Goal: Information Seeking & Learning: Learn about a topic

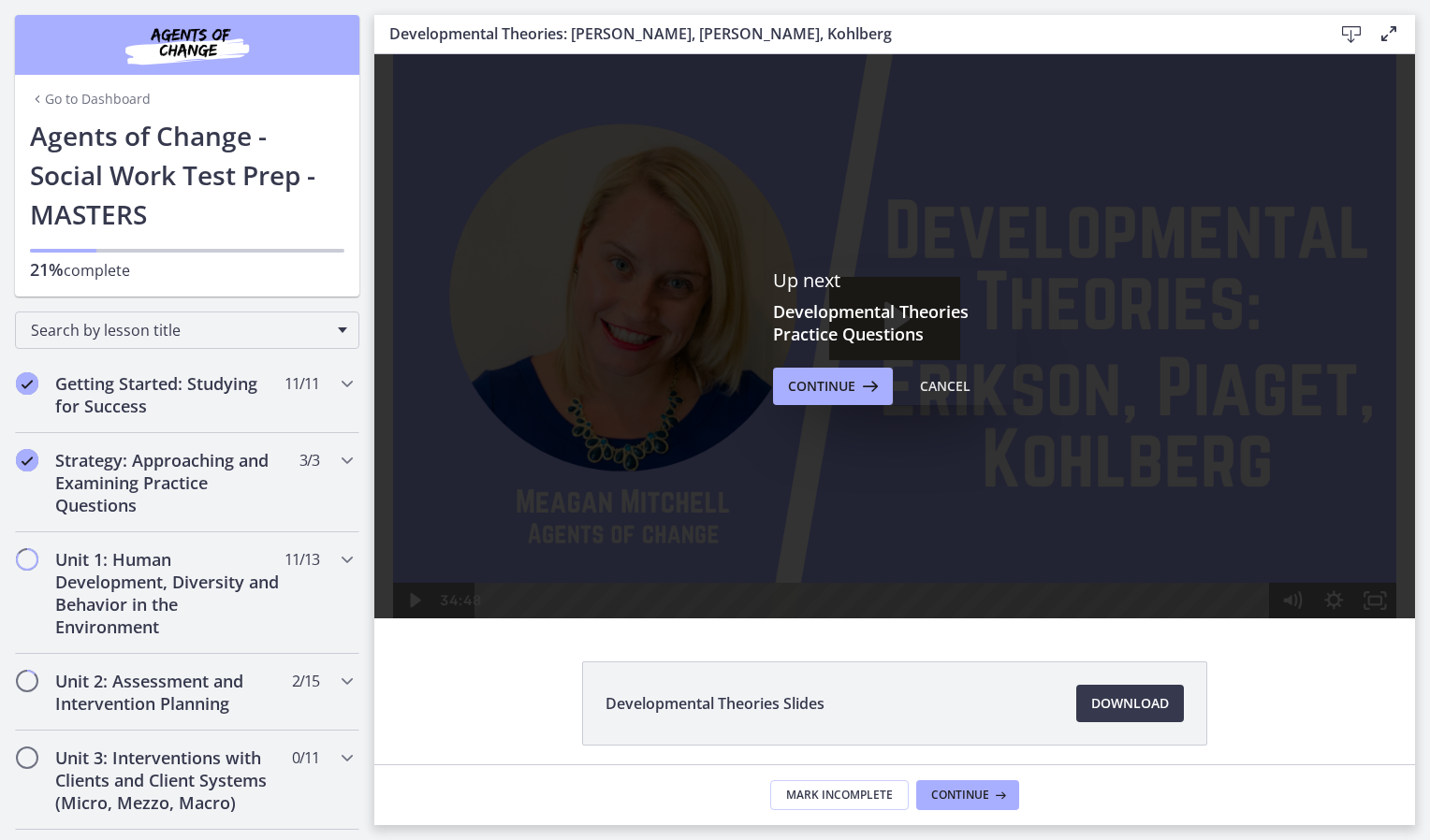
scroll to position [442, 0]
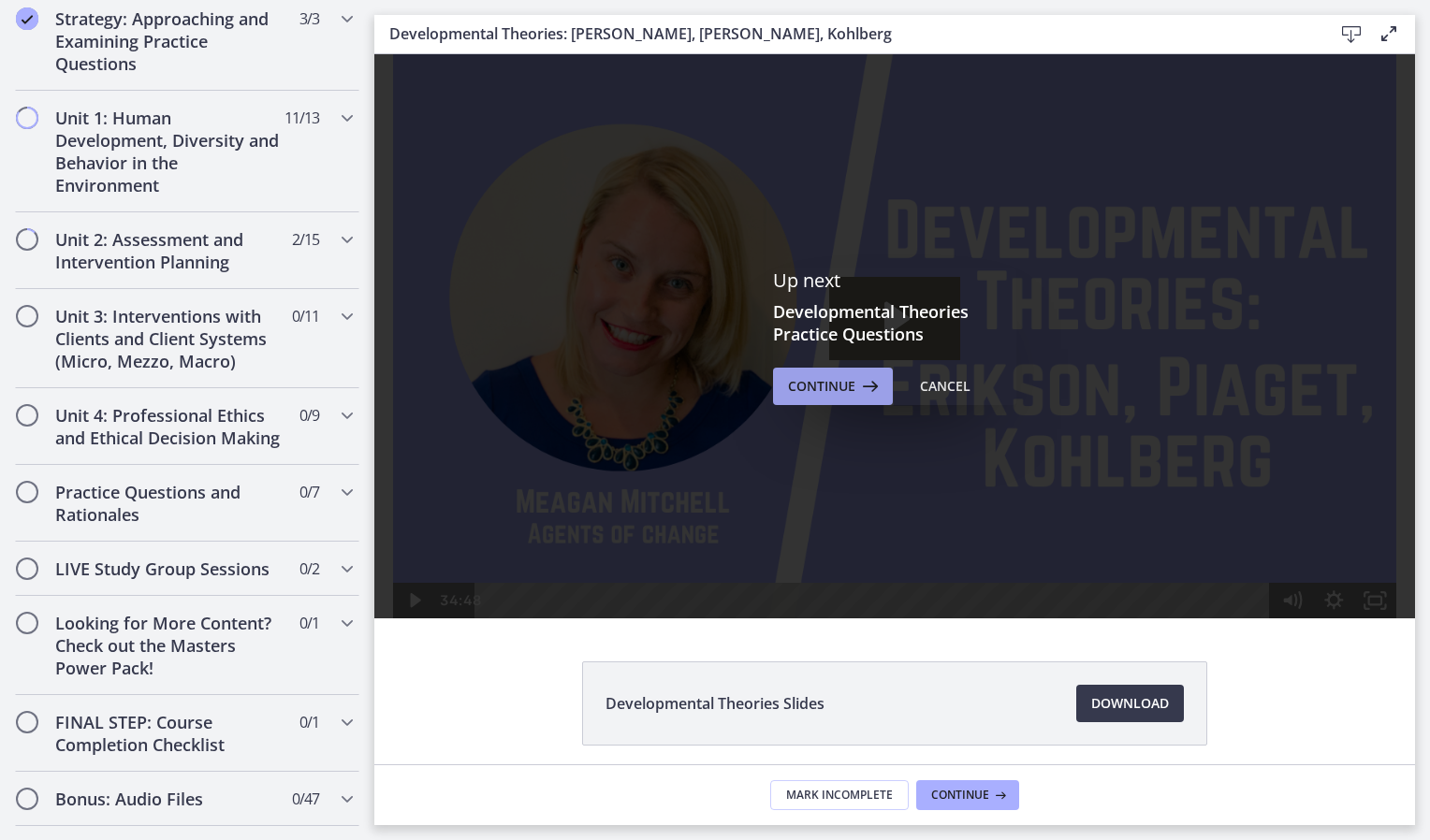
click at [823, 377] on span "Continue" at bounding box center [822, 386] width 67 height 23
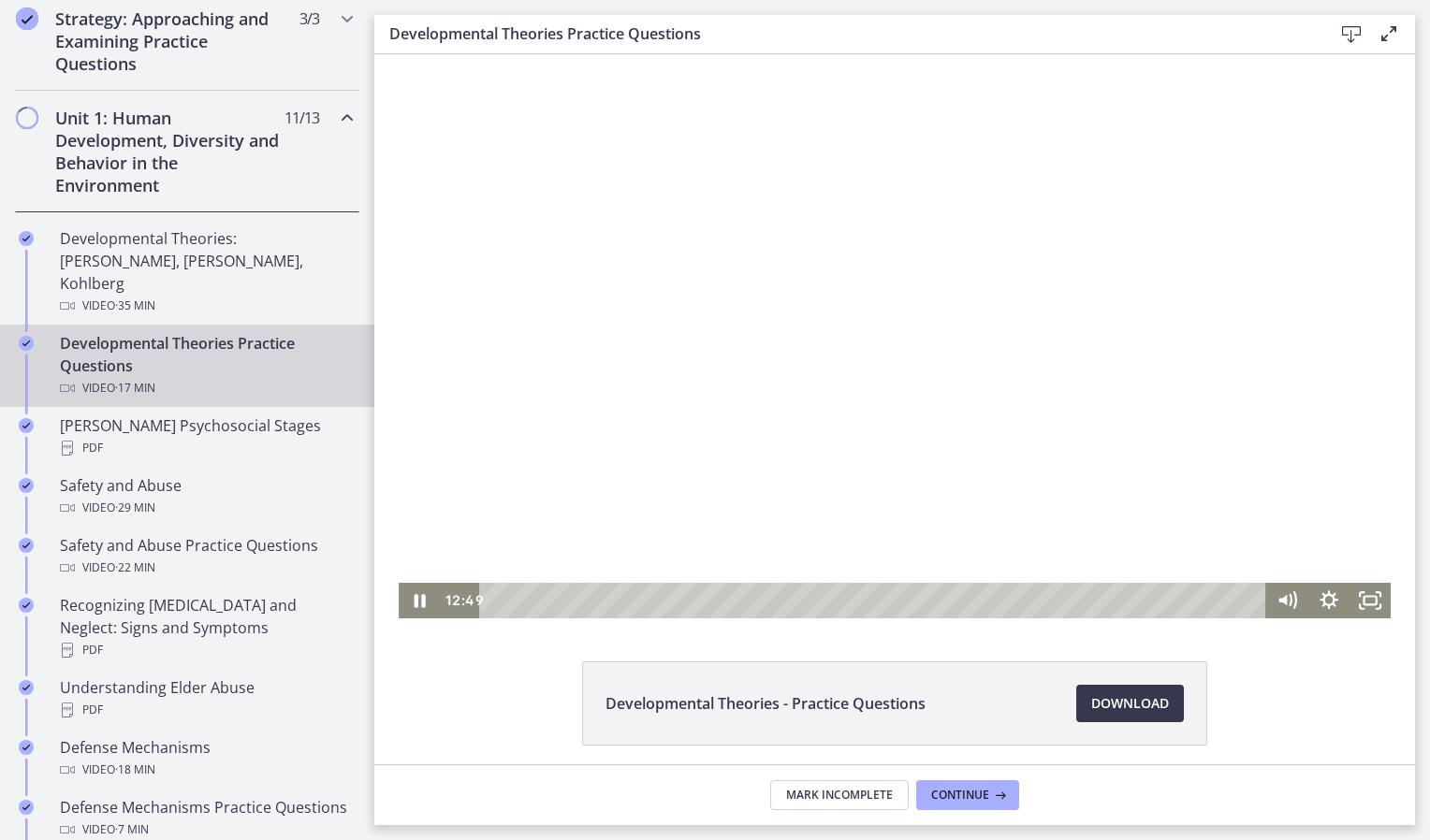
click at [823, 279] on div at bounding box center [895, 336] width 993 height 564
click at [790, 421] on div at bounding box center [895, 336] width 993 height 564
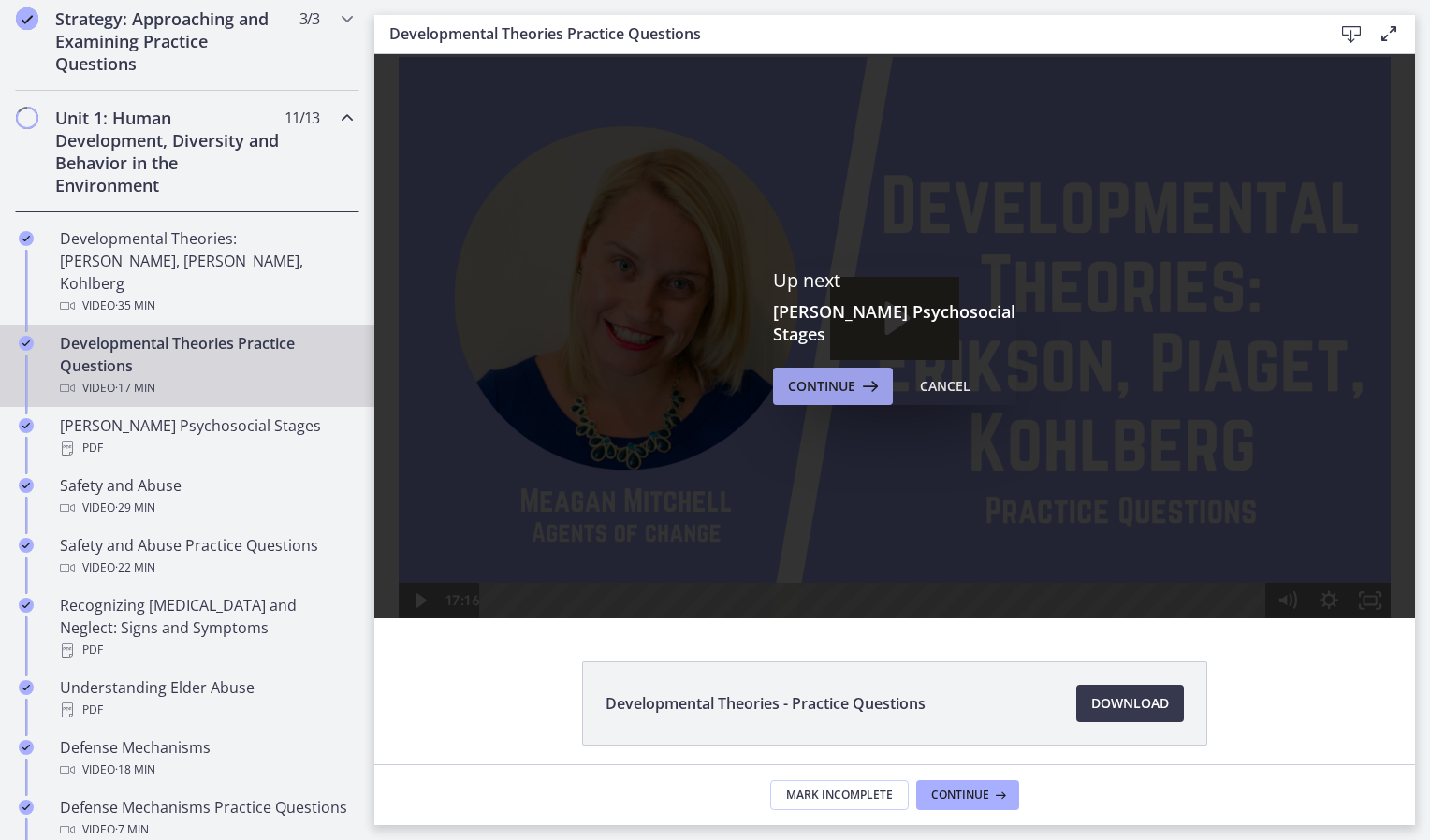
click at [862, 380] on icon at bounding box center [869, 386] width 26 height 23
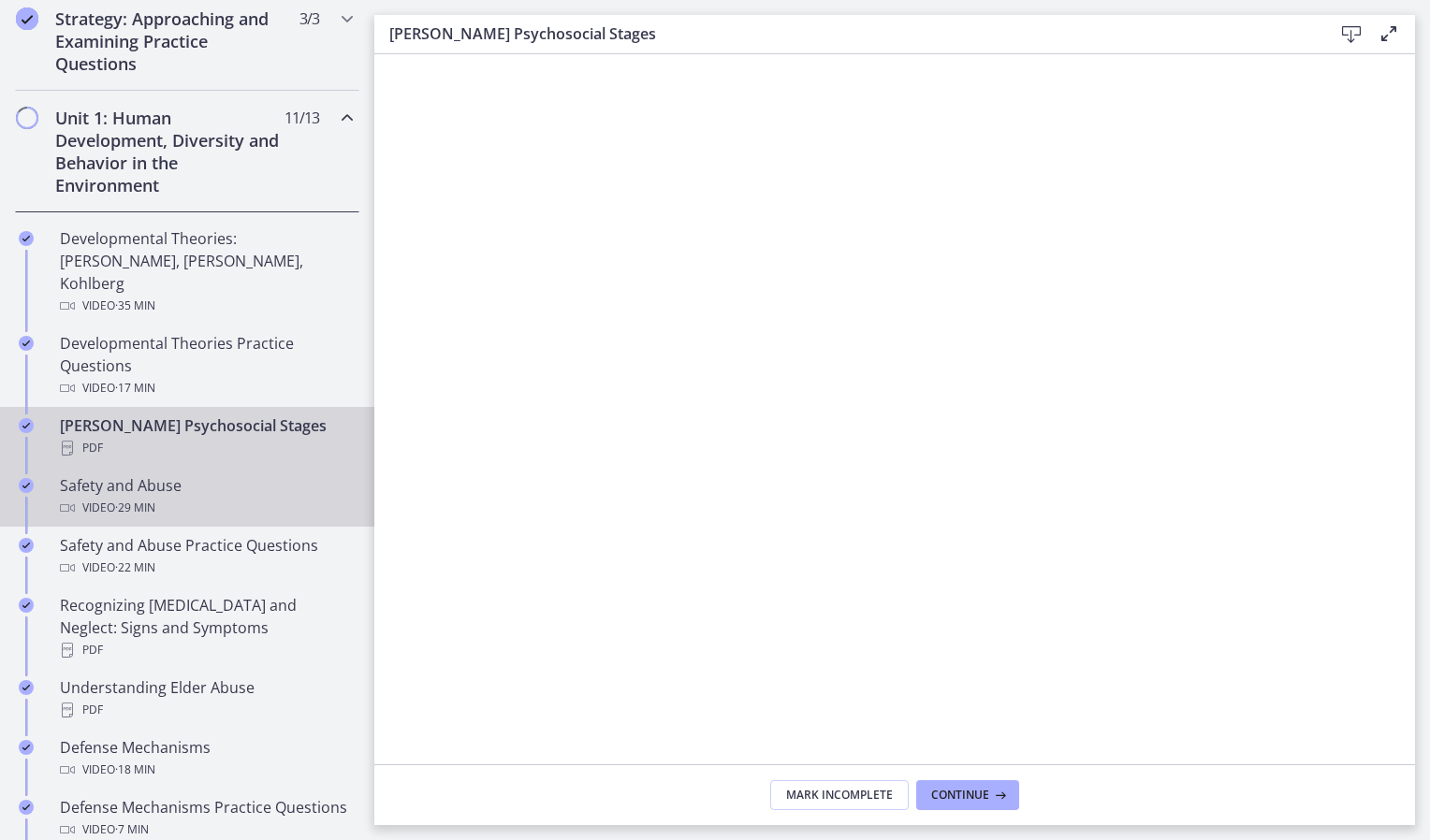
click at [162, 475] on div "Safety and Abuse Video · 29 min" at bounding box center [206, 497] width 292 height 45
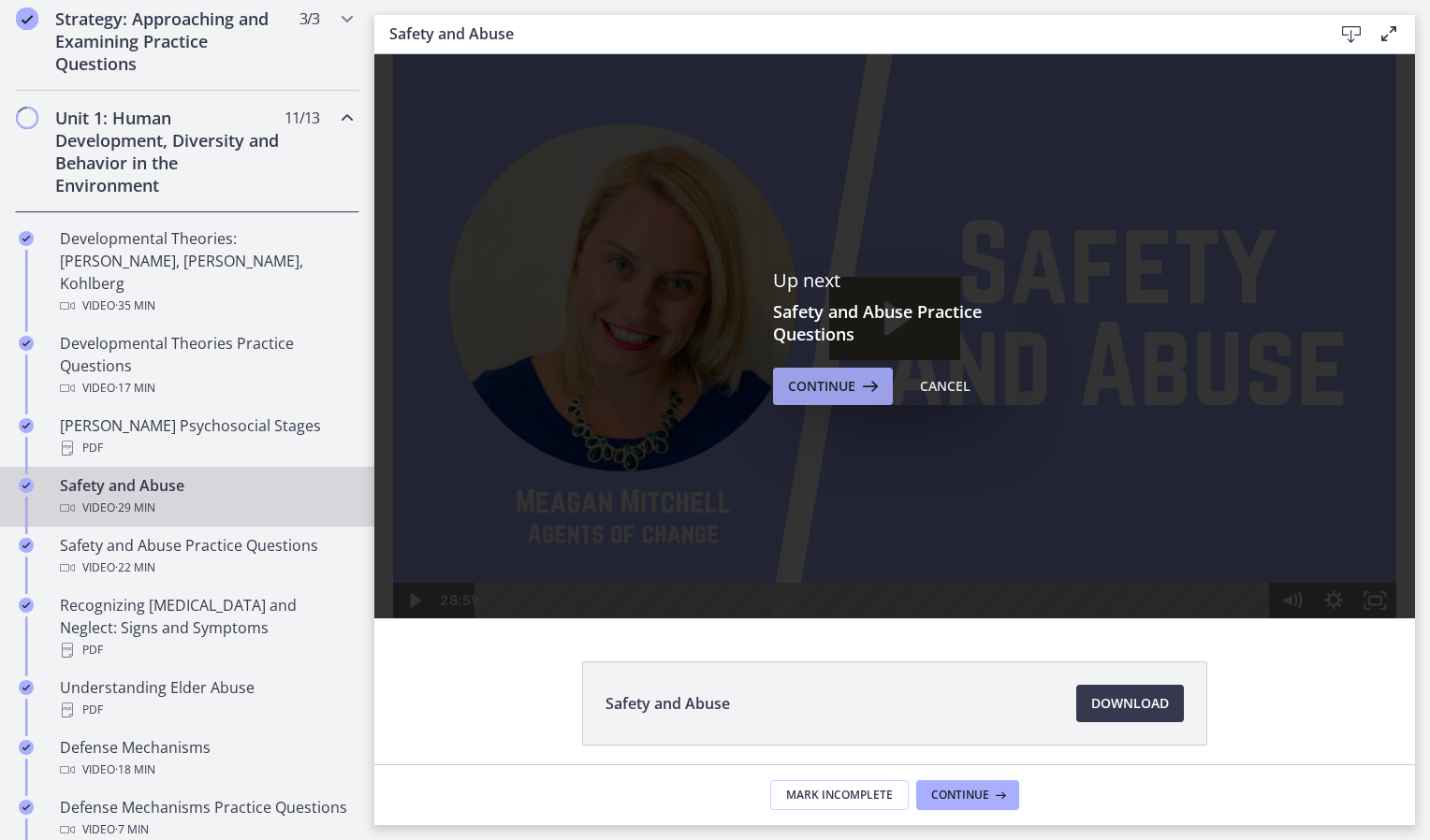
click at [801, 394] on span "Continue" at bounding box center [822, 386] width 67 height 23
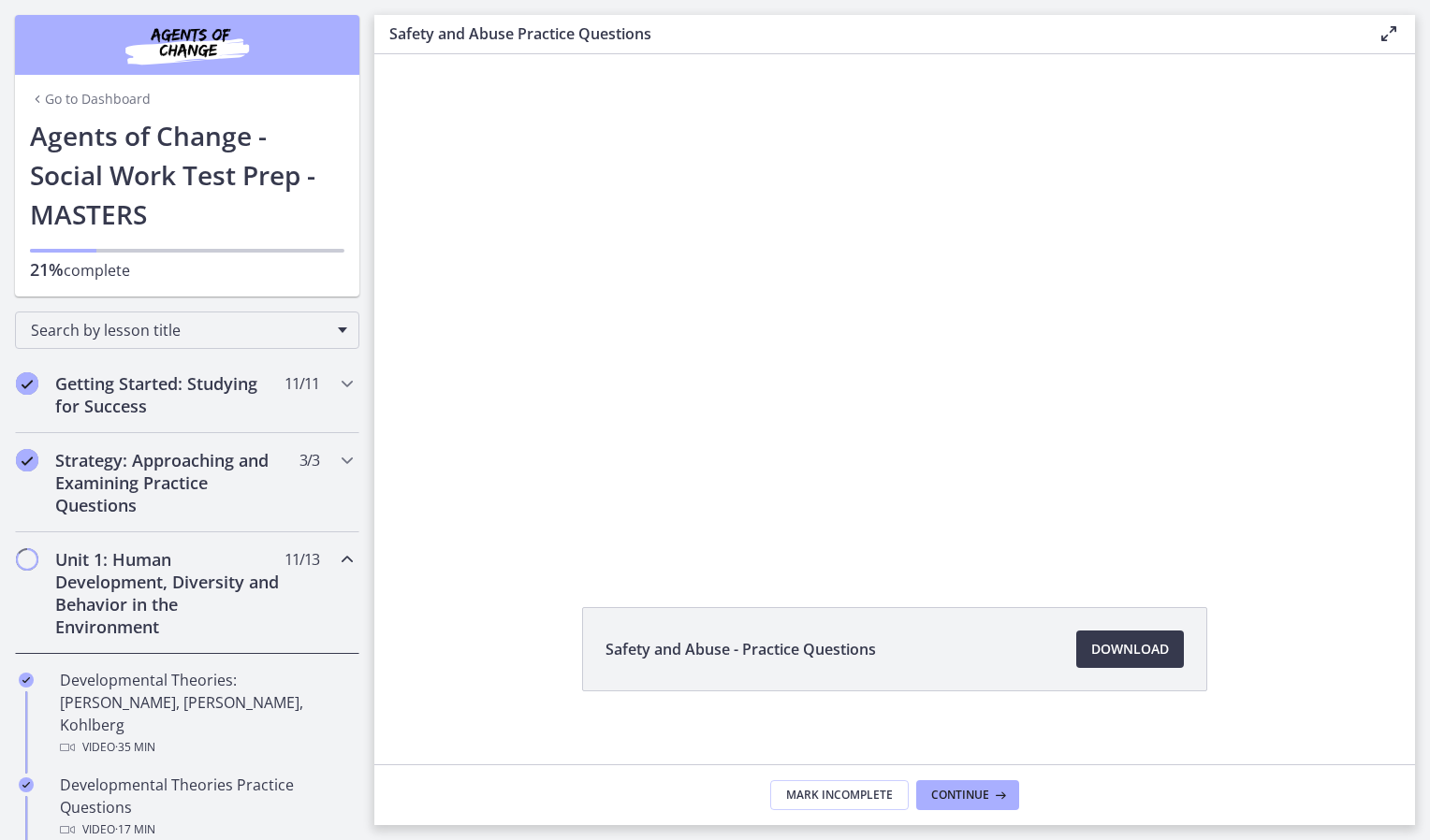
scroll to position [442, 0]
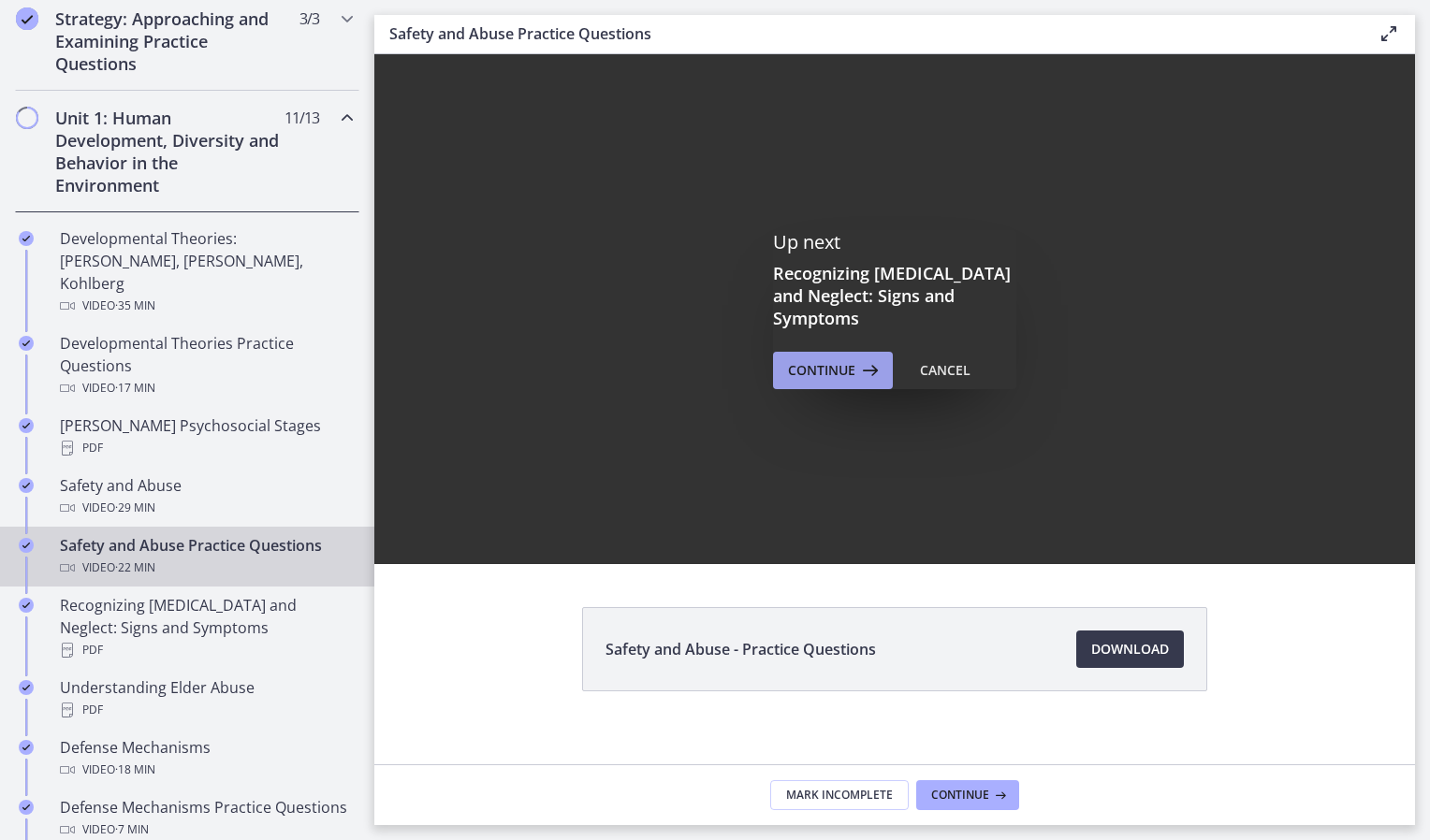
click at [810, 370] on span "Continue" at bounding box center [822, 370] width 67 height 23
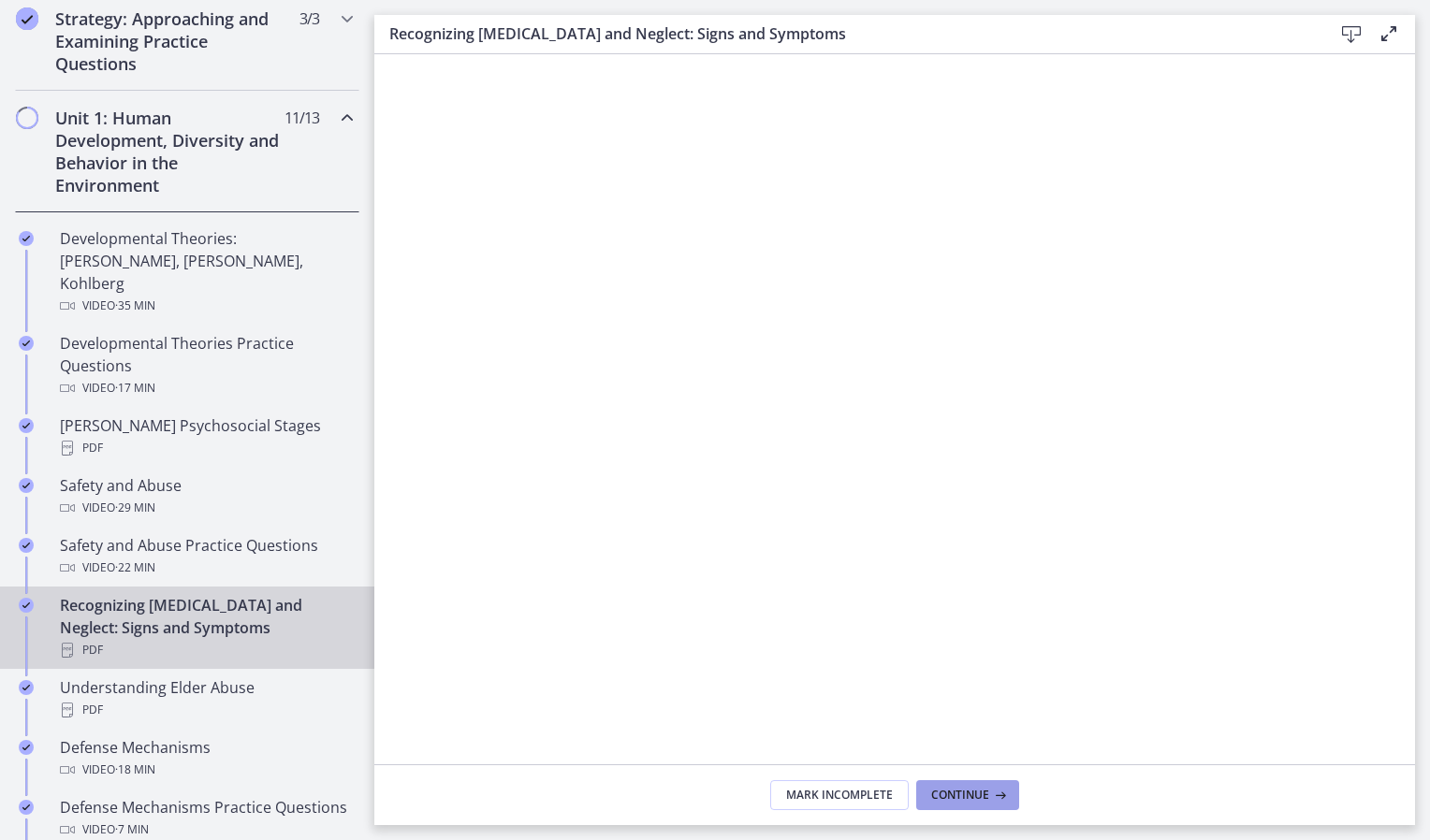
click at [941, 792] on span "Continue" at bounding box center [960, 795] width 58 height 15
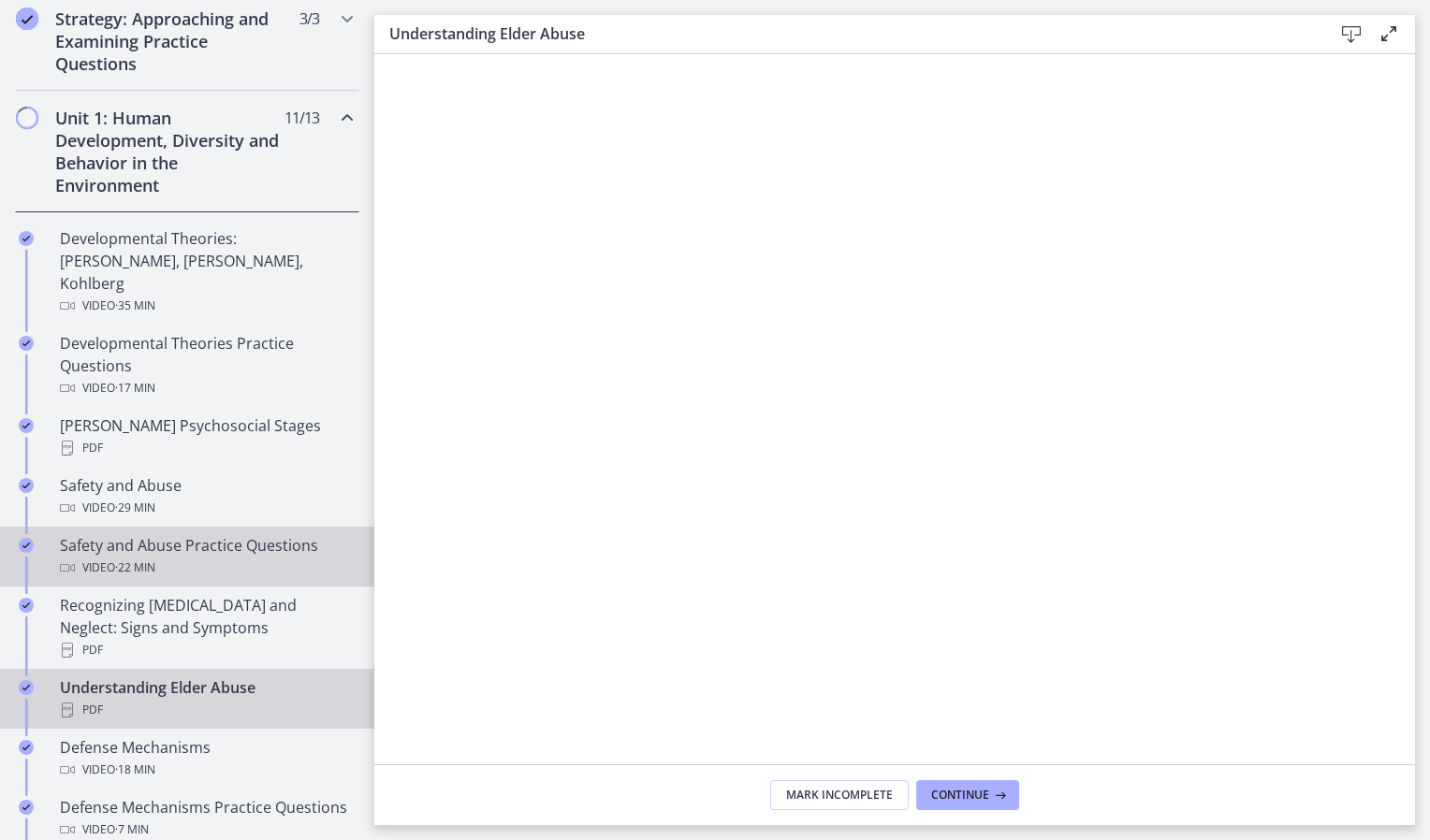
click at [100, 534] on div "Safety and Abuse Practice Questions Video · 22 min" at bounding box center [206, 556] width 292 height 45
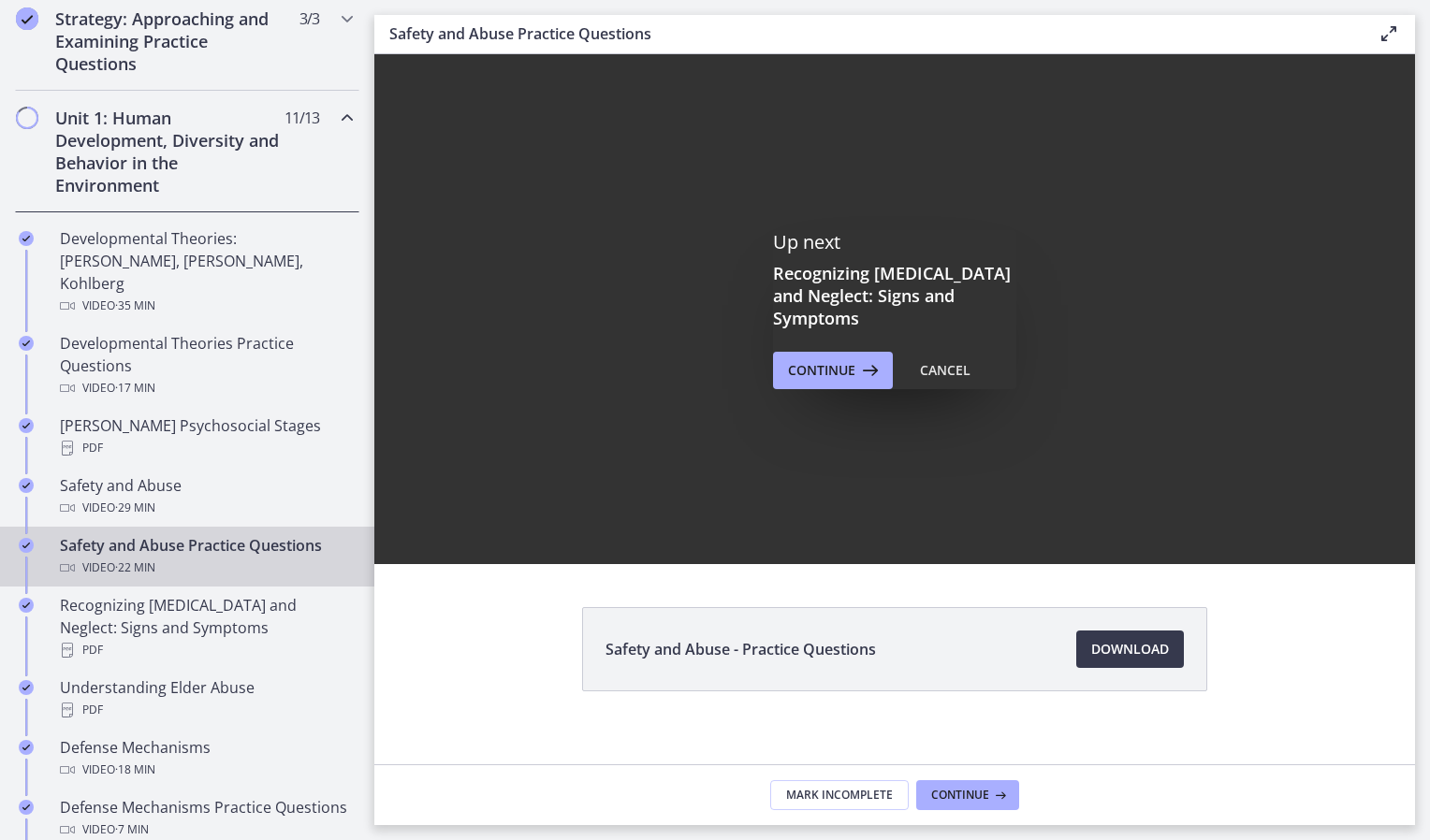
click at [749, 424] on div "Up next Recognizing [MEDICAL_DATA] and Neglect: Signs and Symptoms Continue Can…" at bounding box center [895, 310] width 1041 height 511
click at [817, 361] on span "Continue" at bounding box center [822, 370] width 67 height 23
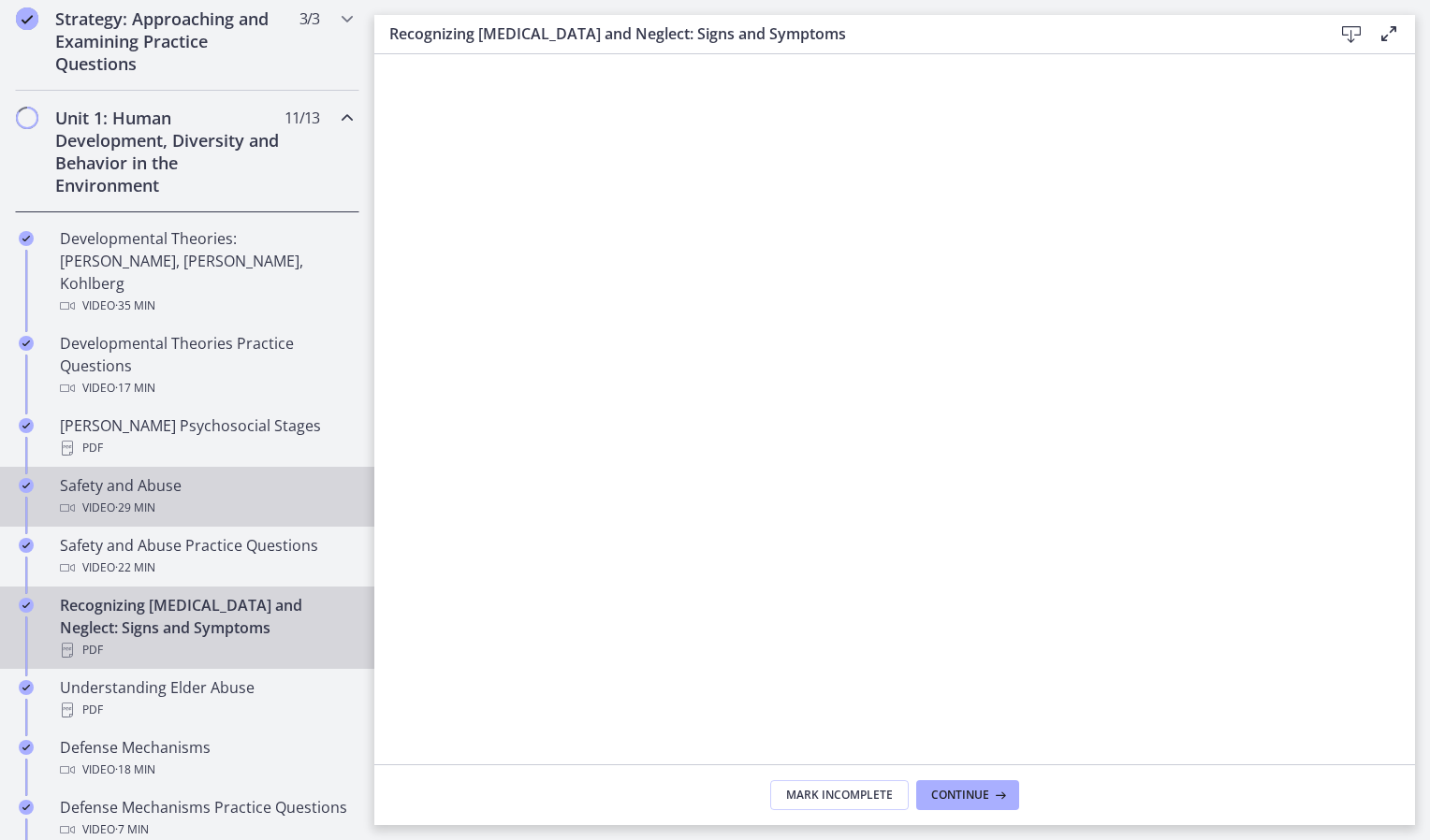
click at [167, 497] on div "Video · 29 min" at bounding box center [206, 508] width 292 height 23
